Goal: Task Accomplishment & Management: Complete application form

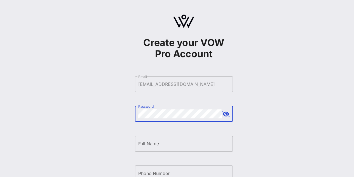
click at [226, 117] on div at bounding box center [226, 114] width 7 height 7
click at [226, 116] on button "append icon" at bounding box center [225, 114] width 7 height 6
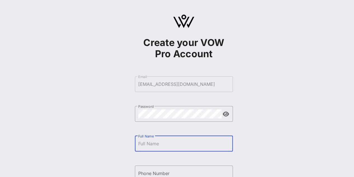
click at [176, 146] on input "Full Name" at bounding box center [183, 143] width 91 height 9
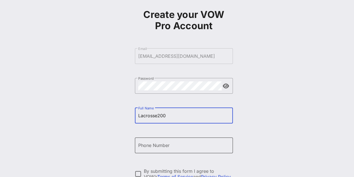
type input "Lacrosse200"
click at [176, 145] on input "Phone Number" at bounding box center [183, 144] width 91 height 9
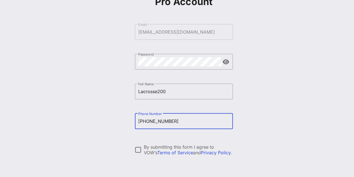
scroll to position [53, 0]
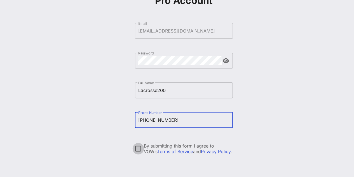
type input "[PHONE_NUMBER]"
click at [139, 145] on div at bounding box center [138, 149] width 10 height 10
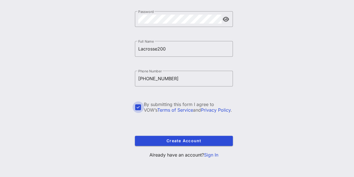
scroll to position [94, 0]
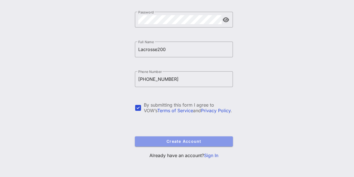
click at [152, 143] on button "Create Account" at bounding box center [184, 141] width 98 height 10
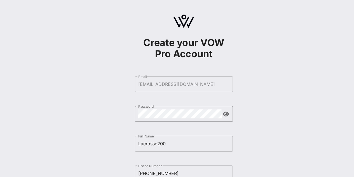
scroll to position [95, 0]
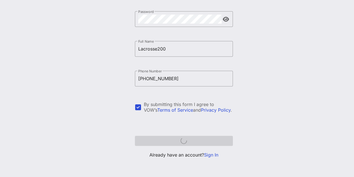
click at [182, 142] on form "​ Email [EMAIL_ADDRESS][DOMAIN_NAME] ​ Password ​ Full Name Lacrosse200 ​ Phone…" at bounding box center [184, 63] width 98 height 175
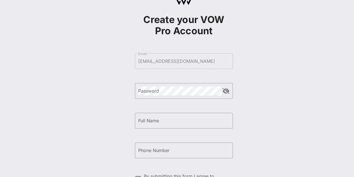
scroll to position [22, 0]
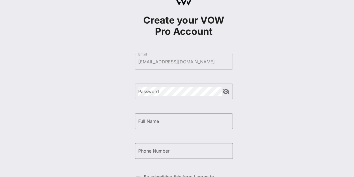
click at [150, 85] on div "Password" at bounding box center [179, 91] width 83 height 16
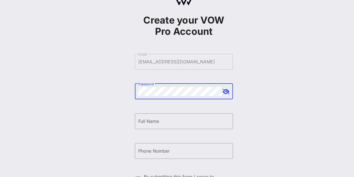
click at [226, 94] on button "append icon" at bounding box center [225, 92] width 7 height 6
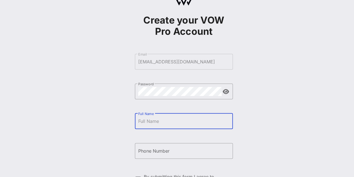
click at [175, 125] on input "Full Name" at bounding box center [183, 120] width 91 height 9
type input "Lacrosse200"
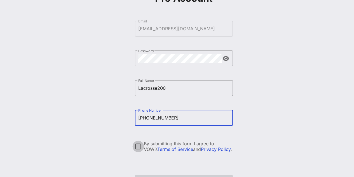
type input "+12409614247"
click at [140, 146] on div at bounding box center [138, 146] width 10 height 10
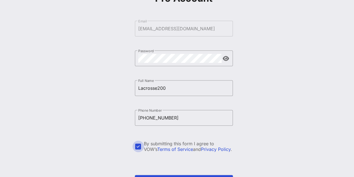
scroll to position [76, 0]
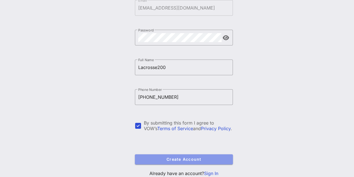
click at [158, 161] on span "Create Account" at bounding box center [183, 158] width 89 height 5
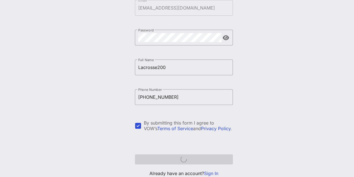
scroll to position [95, 0]
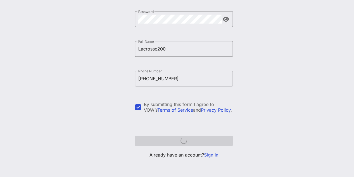
click at [174, 133] on form "​ Email djones@essentialhospitals.org ​ Password ​ Full Name Lacrosse200 ​ Phon…" at bounding box center [184, 63] width 98 height 175
click at [176, 137] on form "​ Email djones@essentialhospitals.org ​ Password ​ Full Name Lacrosse200 ​ Phon…" at bounding box center [184, 63] width 98 height 175
click at [138, 106] on div at bounding box center [138, 107] width 10 height 10
click at [182, 140] on form "​ Email djones@essentialhospitals.org ​ Password ​ Full Name Lacrosse200 ​ Phon…" at bounding box center [184, 63] width 98 height 175
